Goal: Task Accomplishment & Management: Use online tool/utility

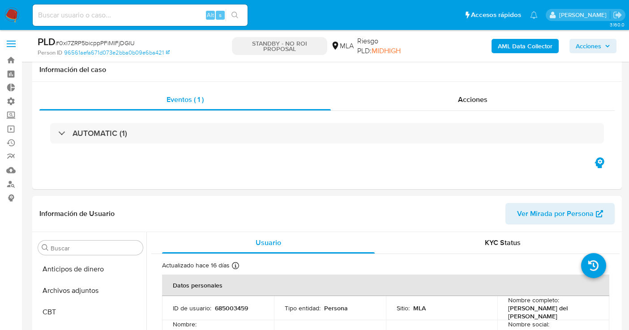
select select "10"
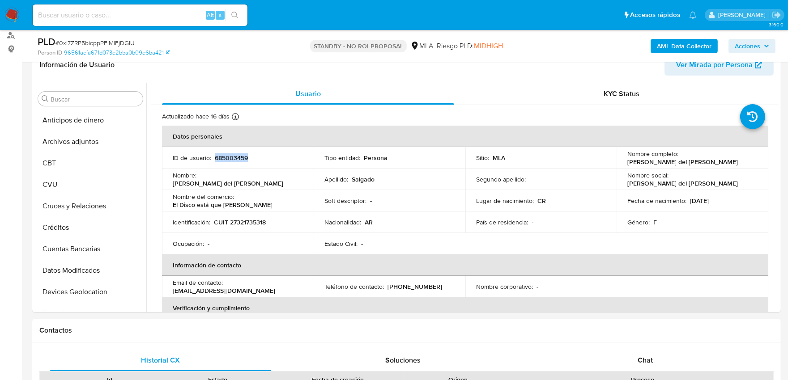
scroll to position [421, 0]
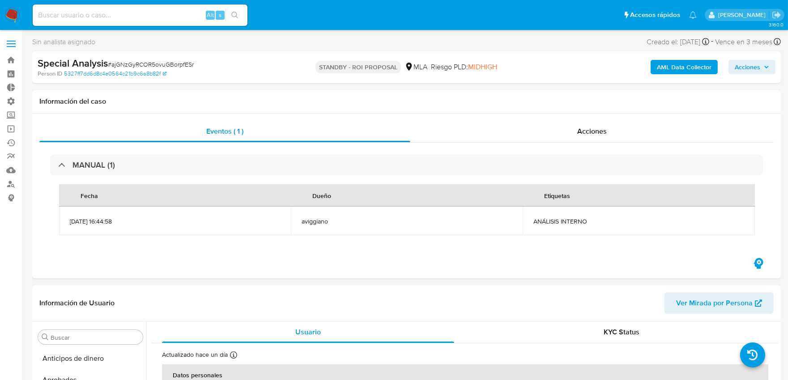
scroll to position [463, 0]
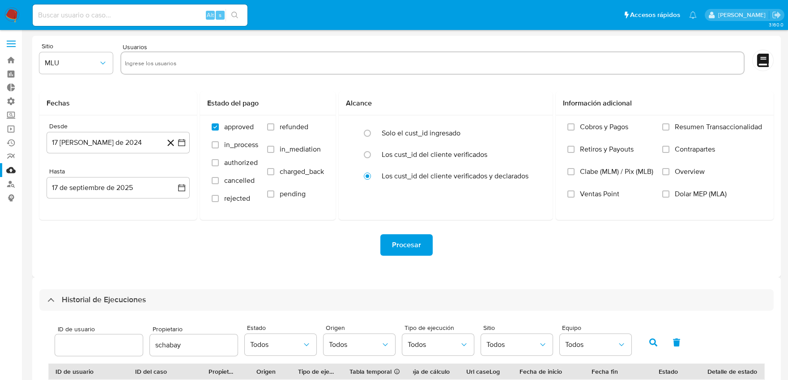
select select "10"
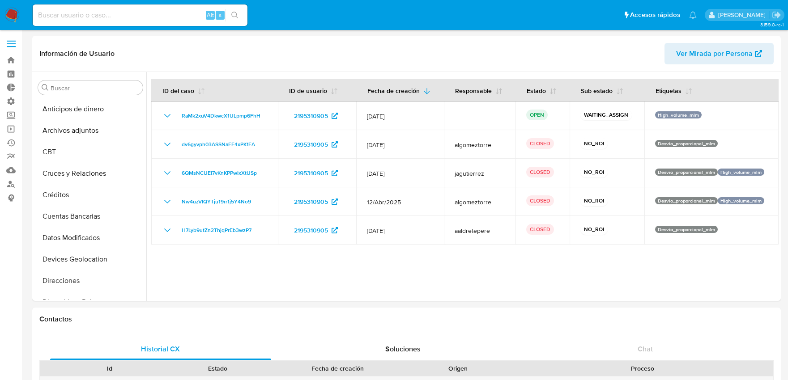
select select "10"
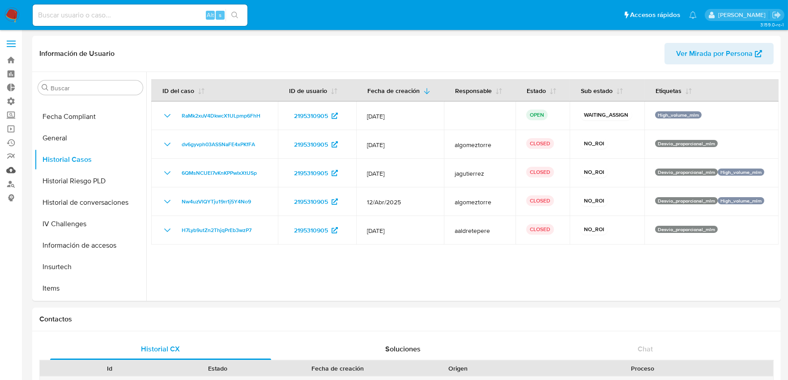
click at [12, 173] on link "Mulan" at bounding box center [53, 170] width 107 height 14
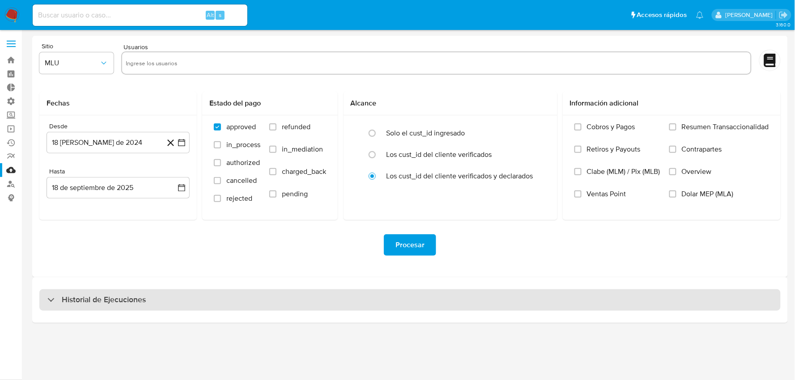
click at [176, 301] on div "Historial de Ejecuciones" at bounding box center [410, 300] width 742 height 21
select select "10"
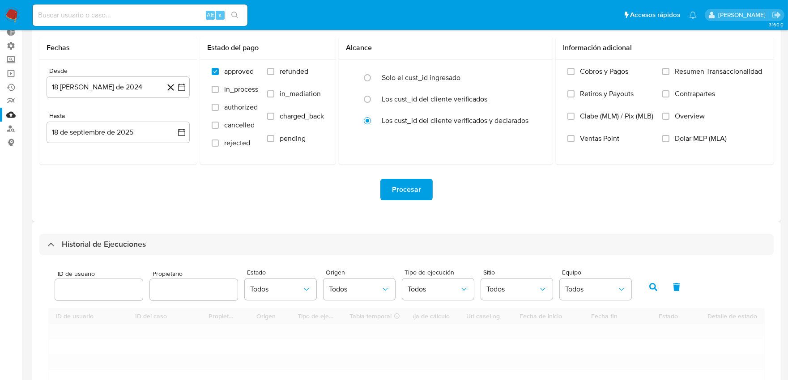
scroll to position [149, 0]
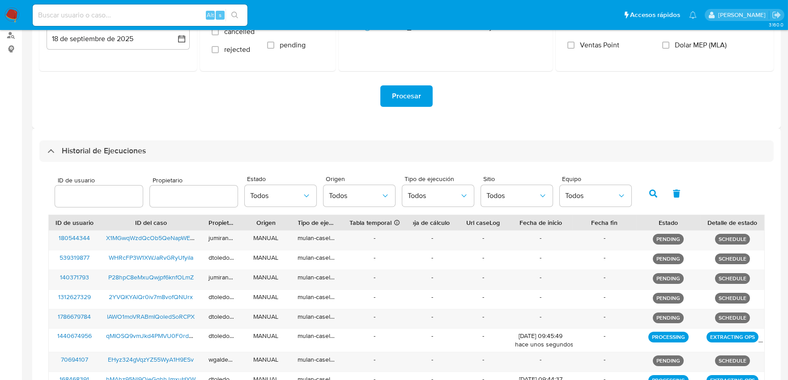
click at [175, 205] on div at bounding box center [194, 196] width 88 height 21
click at [175, 200] on input "text" at bounding box center [194, 197] width 88 height 12
type input "schabay"
click at [649, 199] on button "button" at bounding box center [653, 193] width 23 height 21
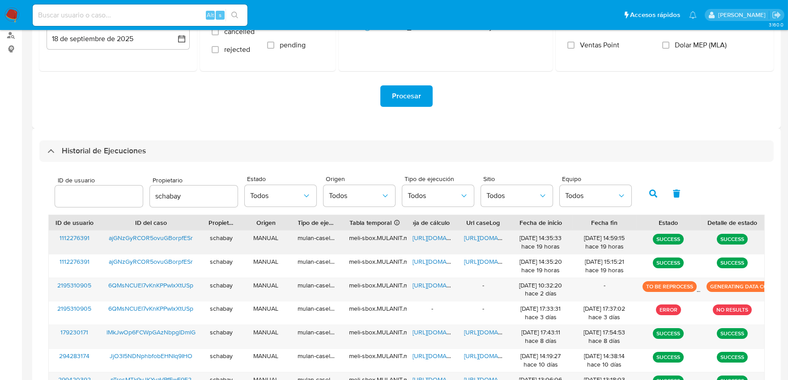
click at [484, 242] on span "https://docs.google.com/document/d/1TW3PiJLwbXgPkKv2YVt0YW-VWHNjRgp9nu5j2vsfXts…" at bounding box center [495, 238] width 62 height 9
